Goal: Task Accomplishment & Management: Manage account settings

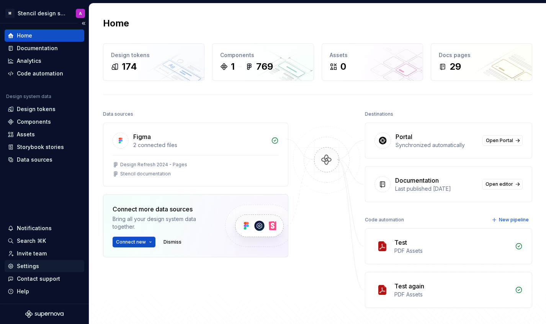
click at [31, 265] on div "Settings" at bounding box center [28, 266] width 22 height 8
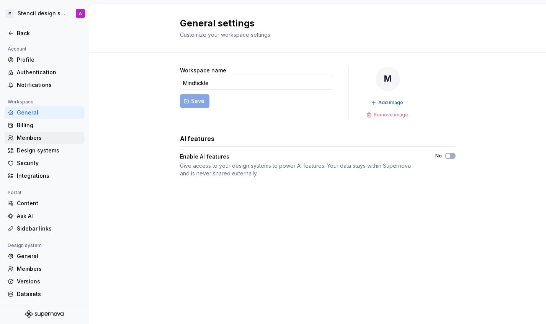
click at [28, 136] on div "Members" at bounding box center [49, 138] width 64 height 8
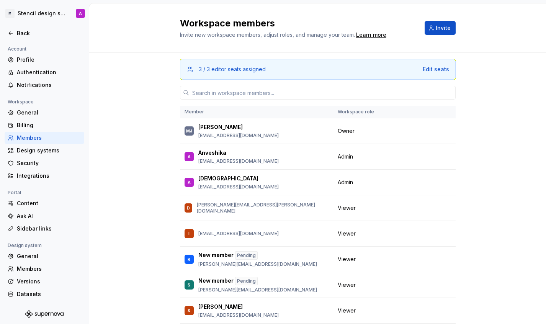
click at [494, 139] on div "3 / 3 editor seats assigned Edit seats Member Workspace role [PERSON_NAME] [PER…" at bounding box center [317, 213] width 457 height 321
click at [428, 157] on button "Change role" at bounding box center [417, 156] width 41 height 11
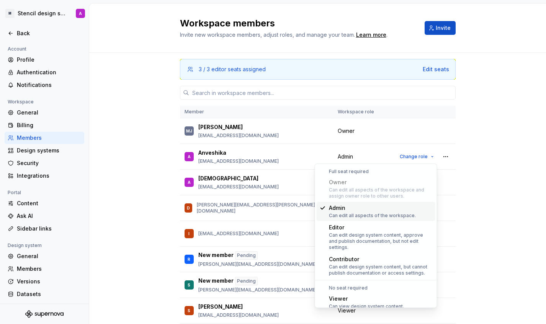
click at [479, 170] on div "3 / 3 editor seats assigned Edit seats Member Workspace role [PERSON_NAME] [PER…" at bounding box center [317, 213] width 457 height 321
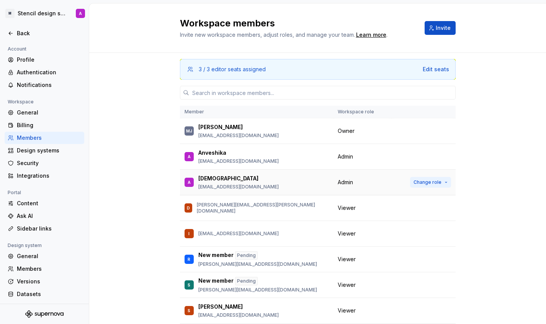
click at [443, 181] on button "Change role" at bounding box center [430, 182] width 41 height 11
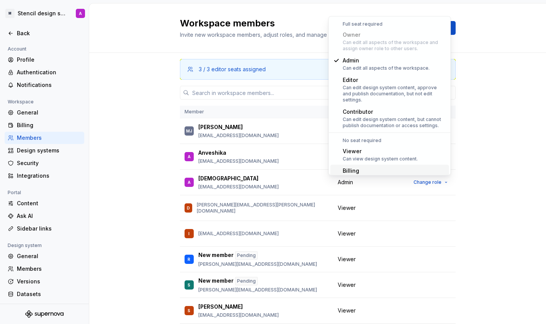
click at [499, 227] on div "3 / 3 editor seats assigned Edit seats Member Workspace role [PERSON_NAME] [PER…" at bounding box center [317, 213] width 457 height 321
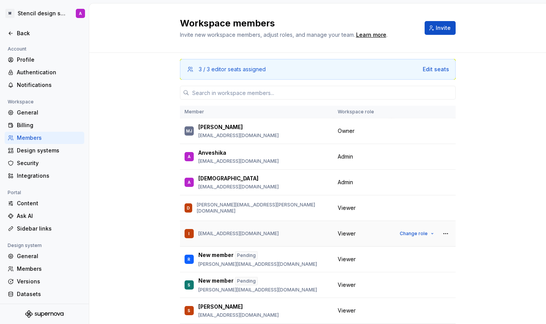
scroll to position [30, 0]
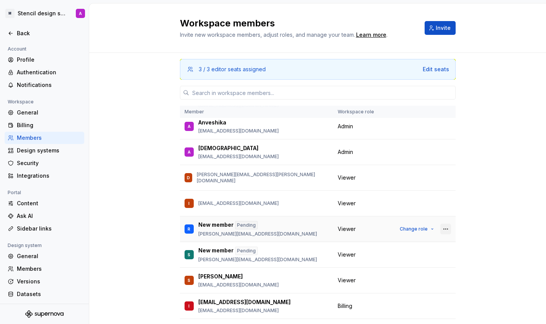
click at [446, 230] on button "button" at bounding box center [446, 229] width 11 height 11
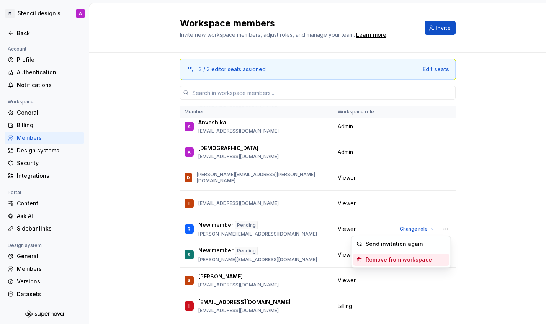
click at [482, 254] on div "3 / 3 editor seats assigned Edit seats Member Workspace role [PERSON_NAME] [PER…" at bounding box center [317, 213] width 457 height 321
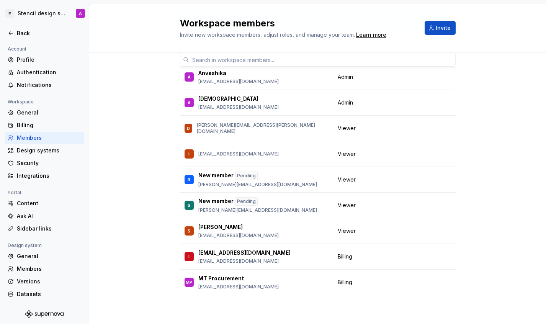
scroll to position [0, 0]
